Goal: Information Seeking & Learning: Learn about a topic

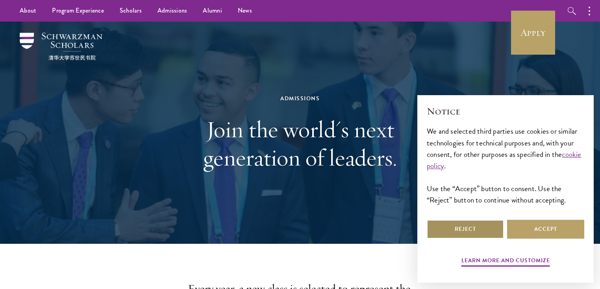
click at [491, 231] on button "Reject" at bounding box center [465, 229] width 77 height 19
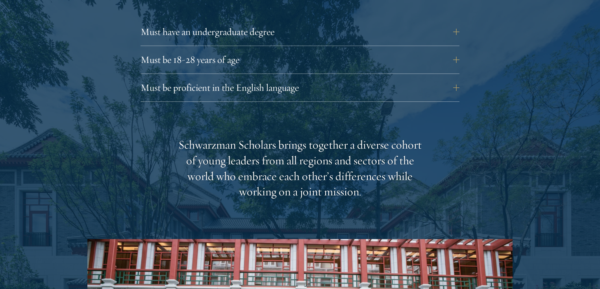
scroll to position [1149, 0]
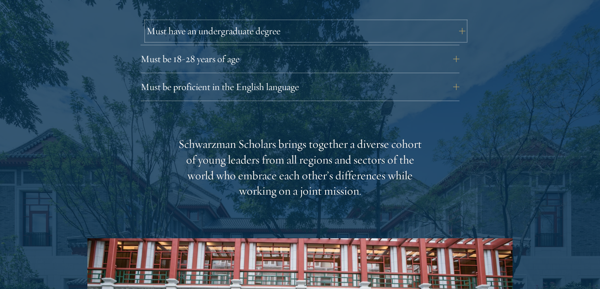
click at [302, 22] on button "Must have an undergraduate degree" at bounding box center [305, 31] width 319 height 19
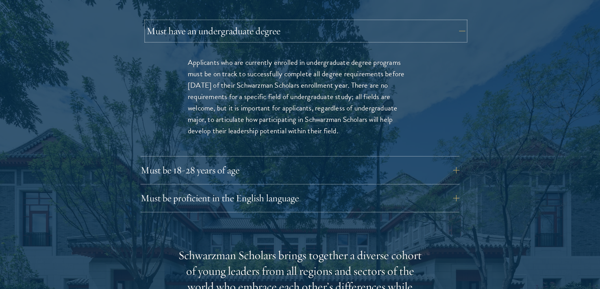
click at [302, 22] on button "Must have an undergraduate degree" at bounding box center [305, 31] width 319 height 19
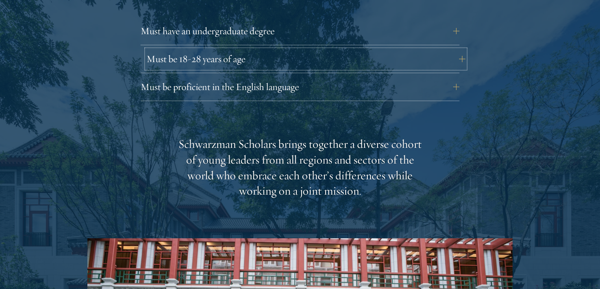
click at [291, 50] on button "Must be 18-28 years of age" at bounding box center [305, 59] width 319 height 19
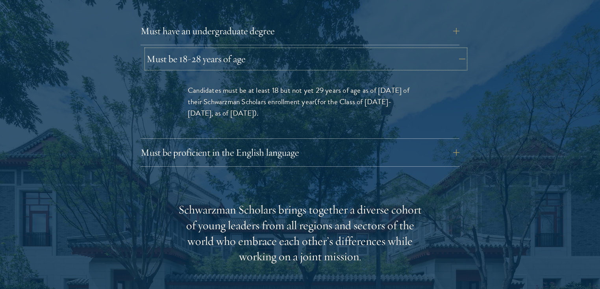
click at [291, 50] on button "Must be 18-28 years of age" at bounding box center [305, 59] width 319 height 19
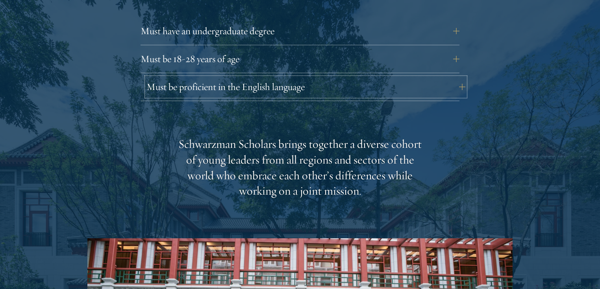
click at [288, 78] on button "Must be proficient in the English language" at bounding box center [305, 87] width 319 height 19
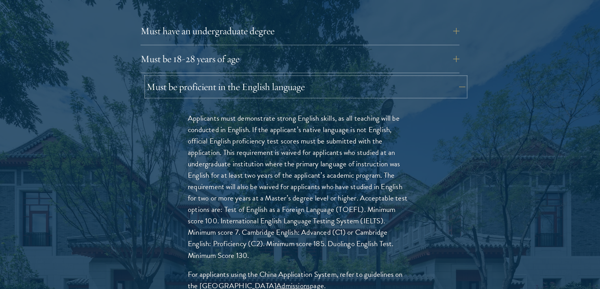
click at [288, 78] on button "Must be proficient in the English language" at bounding box center [305, 87] width 319 height 19
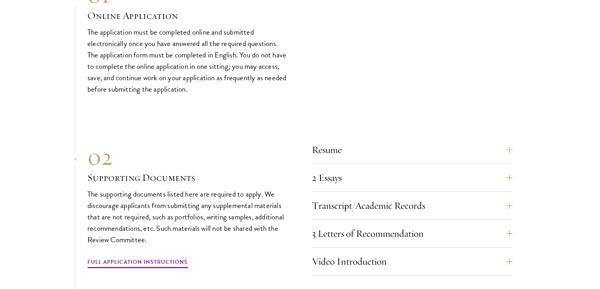
scroll to position [2615, 0]
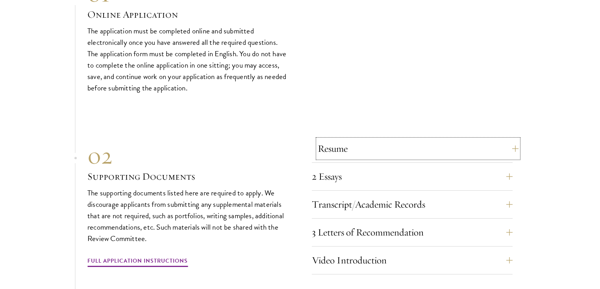
click at [509, 148] on button "Resume" at bounding box center [418, 148] width 201 height 19
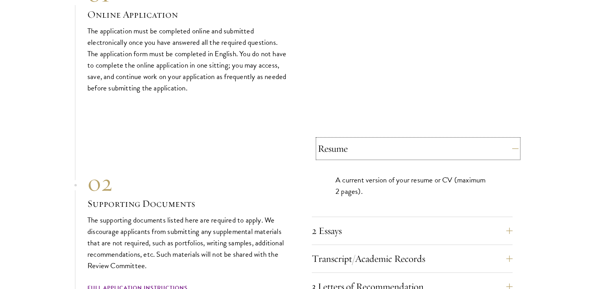
click at [509, 148] on button "Resume" at bounding box center [418, 148] width 201 height 19
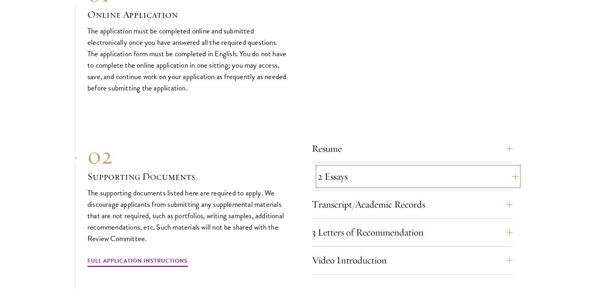
click at [510, 173] on button "2 Essays" at bounding box center [418, 176] width 201 height 19
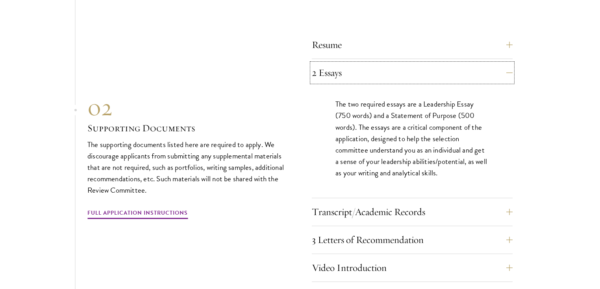
scroll to position [2719, 0]
click at [507, 209] on button "Transcript/Academic Records" at bounding box center [418, 211] width 201 height 19
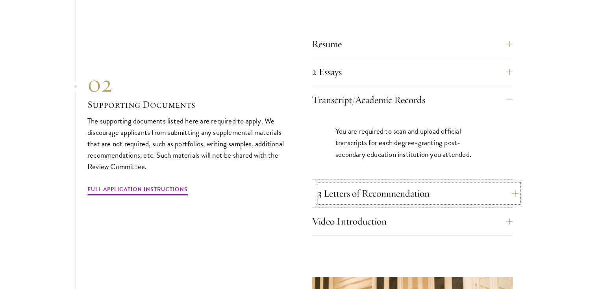
click at [507, 185] on button "3 Letters of Recommendation" at bounding box center [418, 193] width 201 height 19
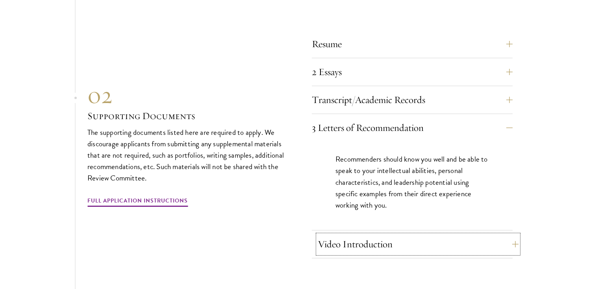
click at [501, 241] on button "Video Introduction" at bounding box center [418, 244] width 201 height 19
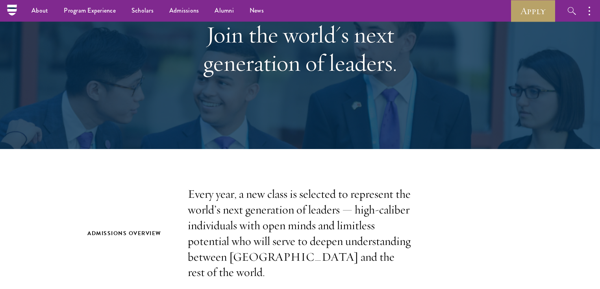
scroll to position [0, 0]
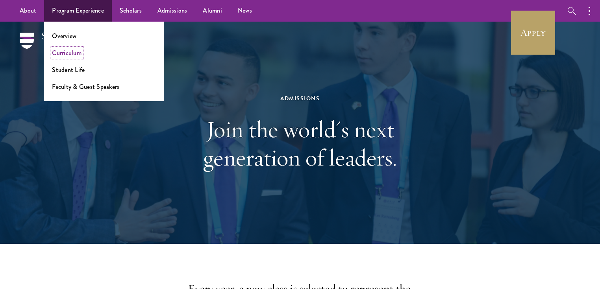
click at [72, 57] on link "Curriculum" at bounding box center [67, 52] width 30 height 9
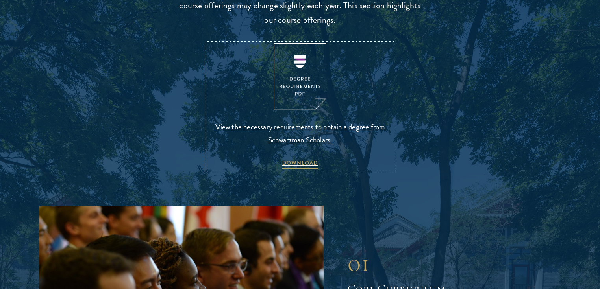
scroll to position [837, 0]
